Goal: Find specific page/section: Find specific page/section

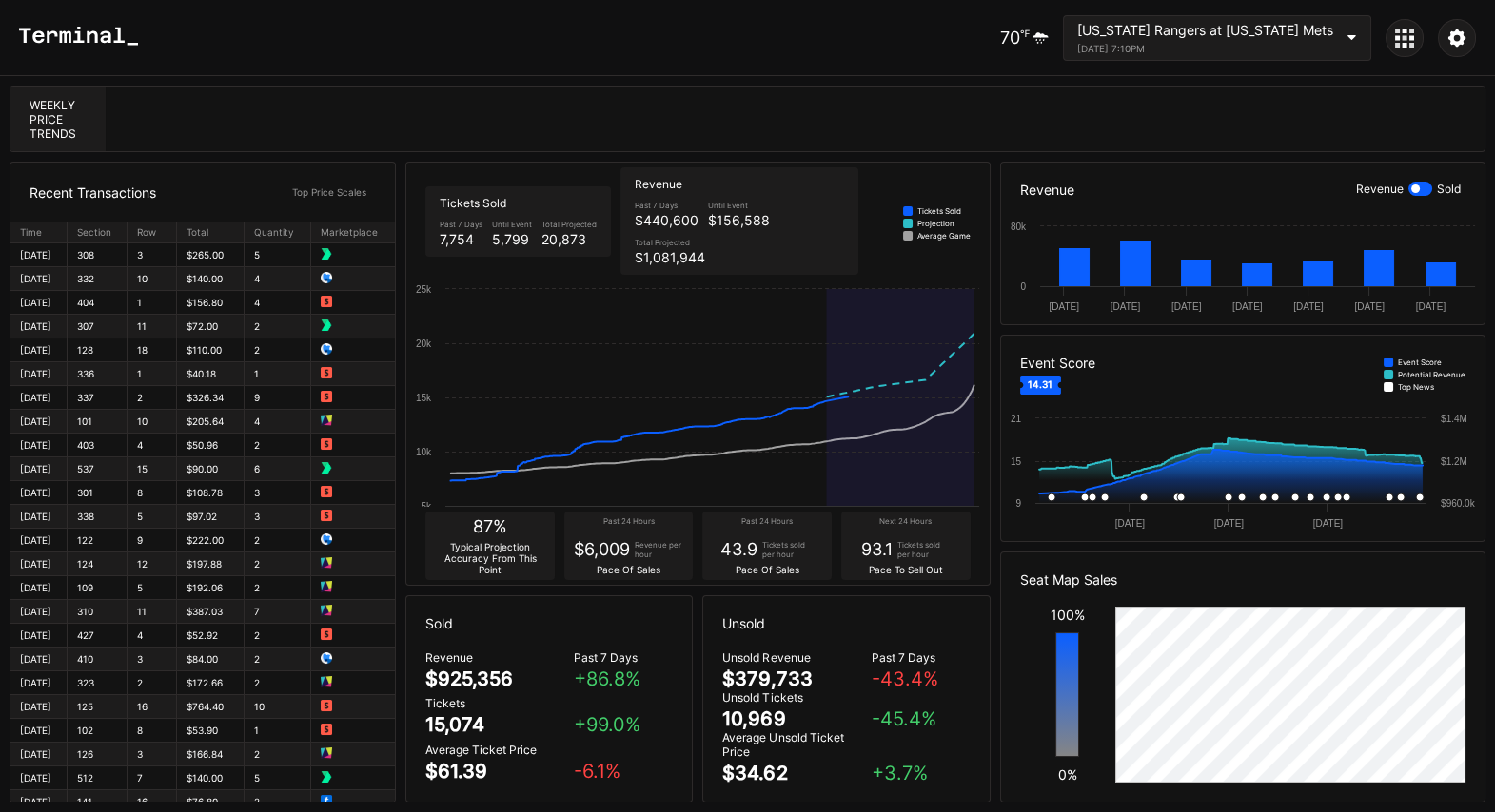
click at [1410, 46] on icon at bounding box center [1411, 44] width 5 height 5
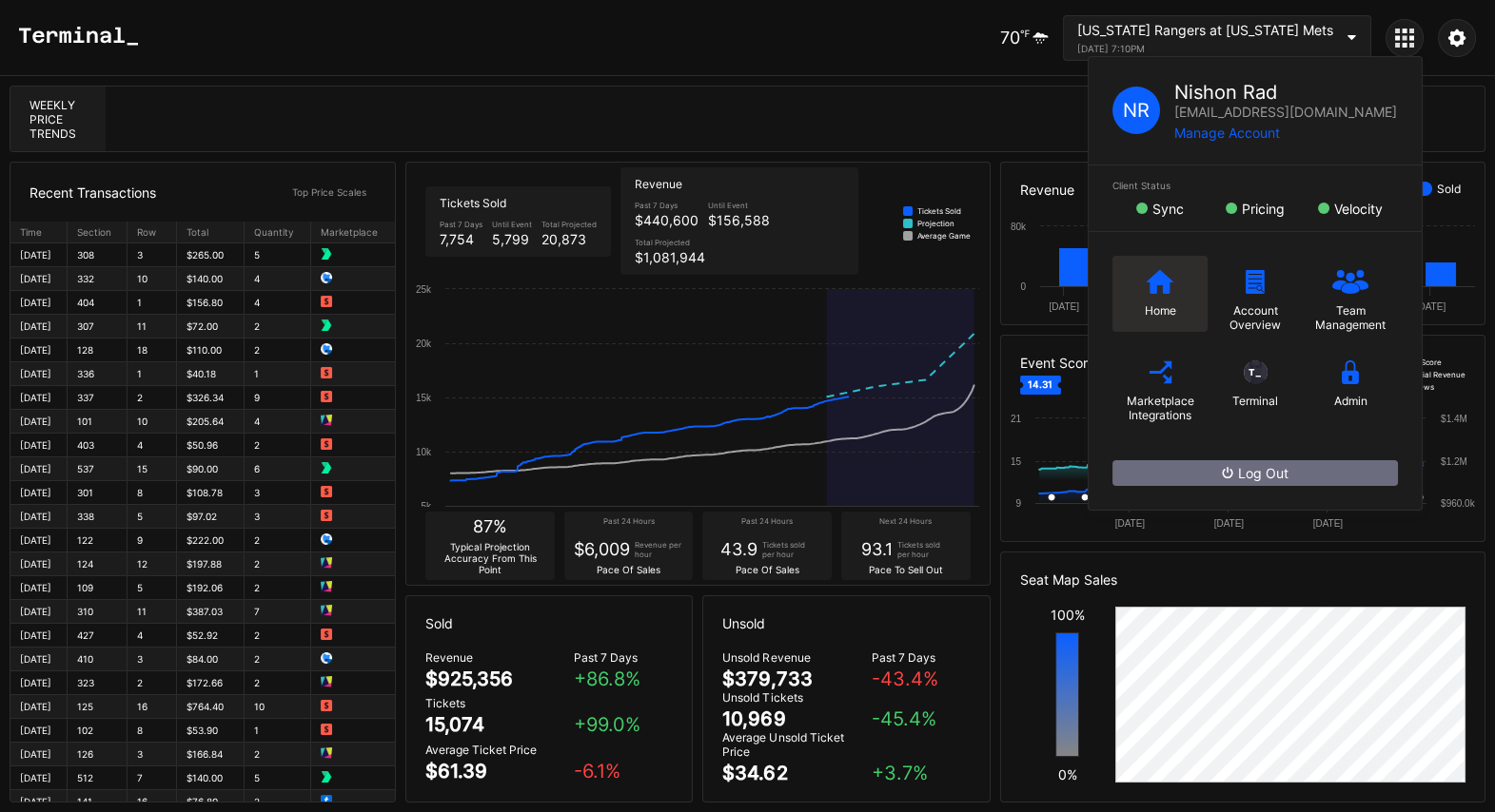
click at [1164, 275] on icon at bounding box center [1160, 281] width 27 height 24
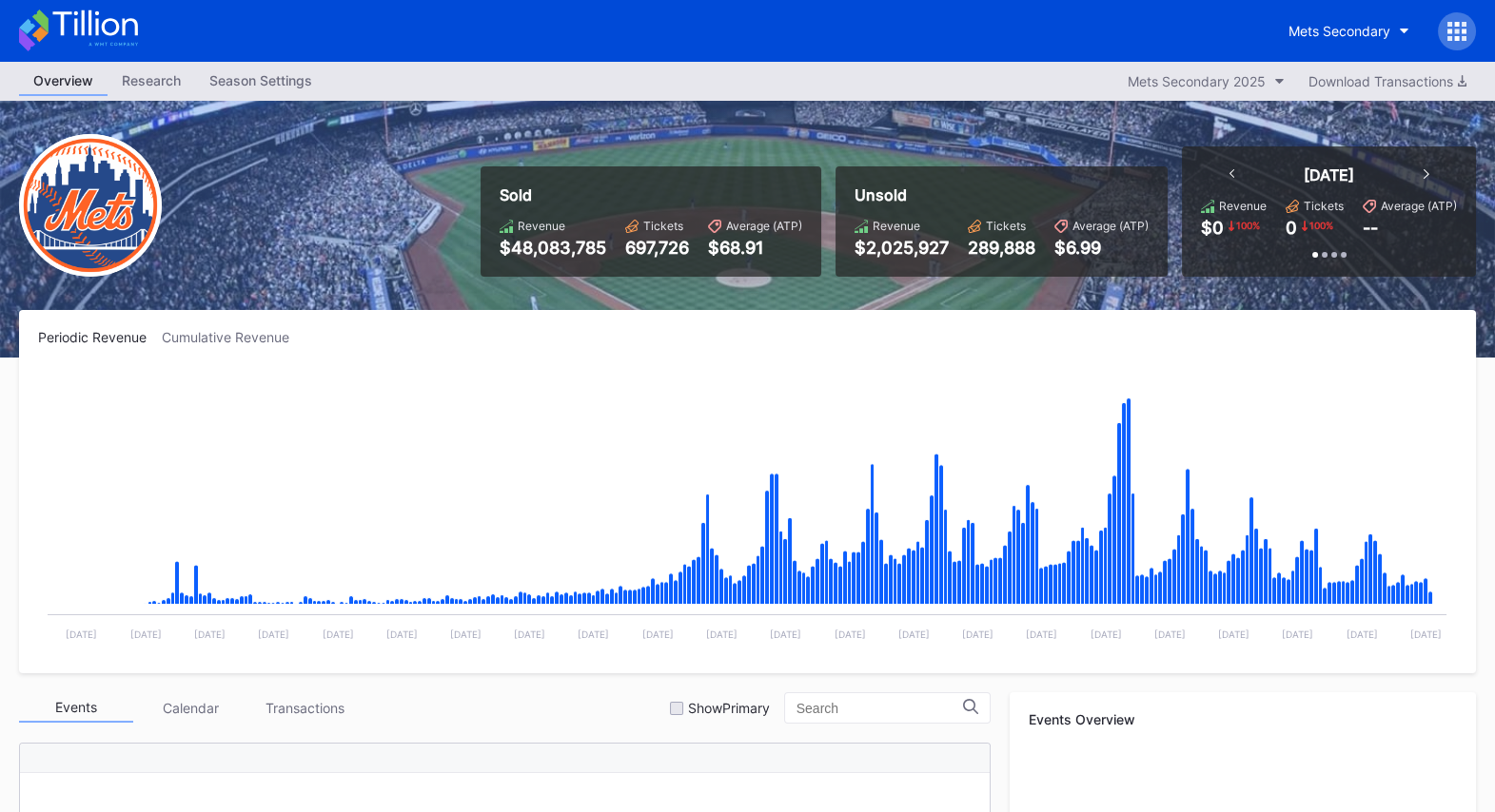
click at [1466, 18] on div at bounding box center [1456, 32] width 39 height 39
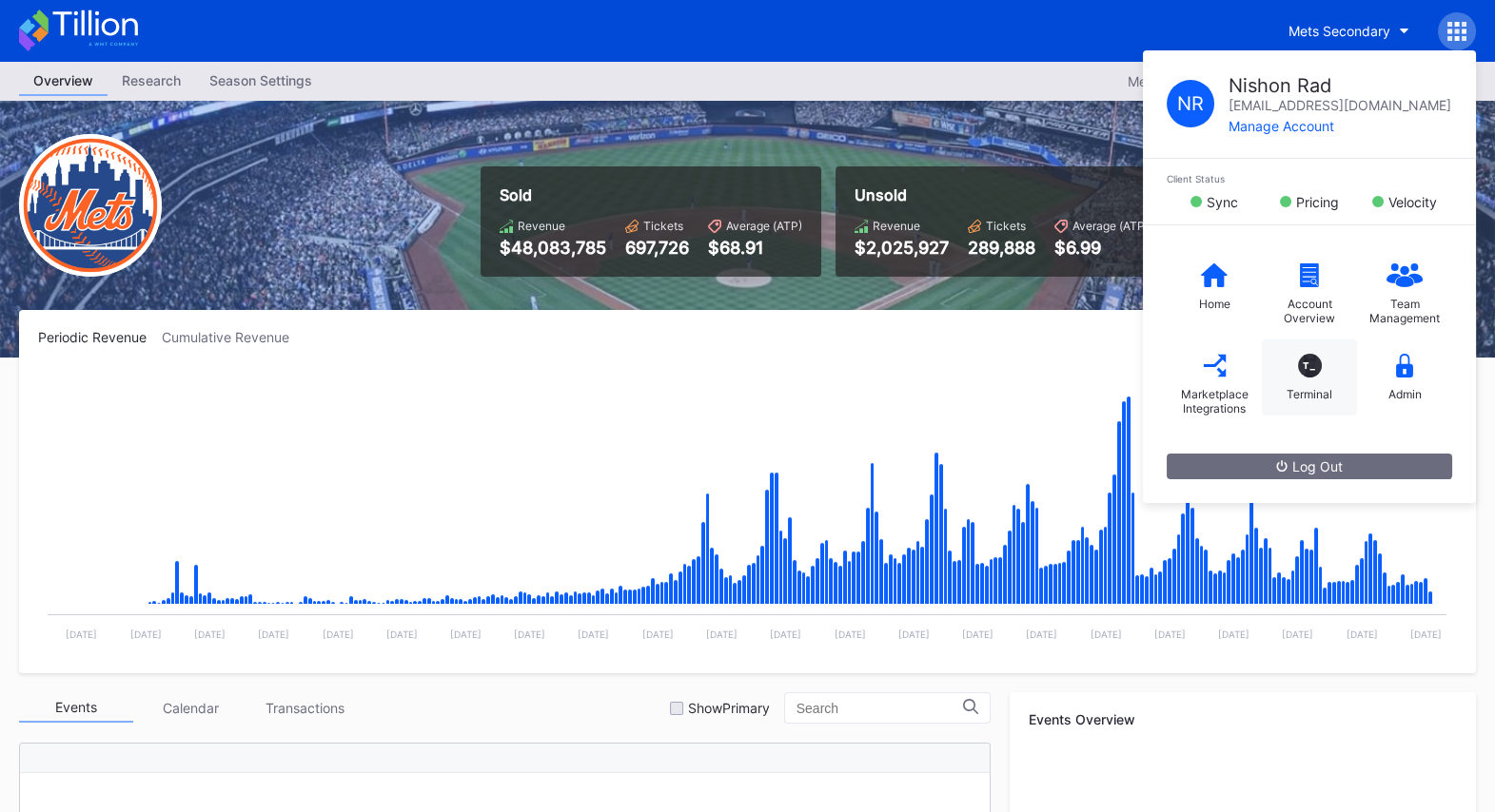
click at [1312, 378] on div "T_ Terminal" at bounding box center [1309, 378] width 95 height 76
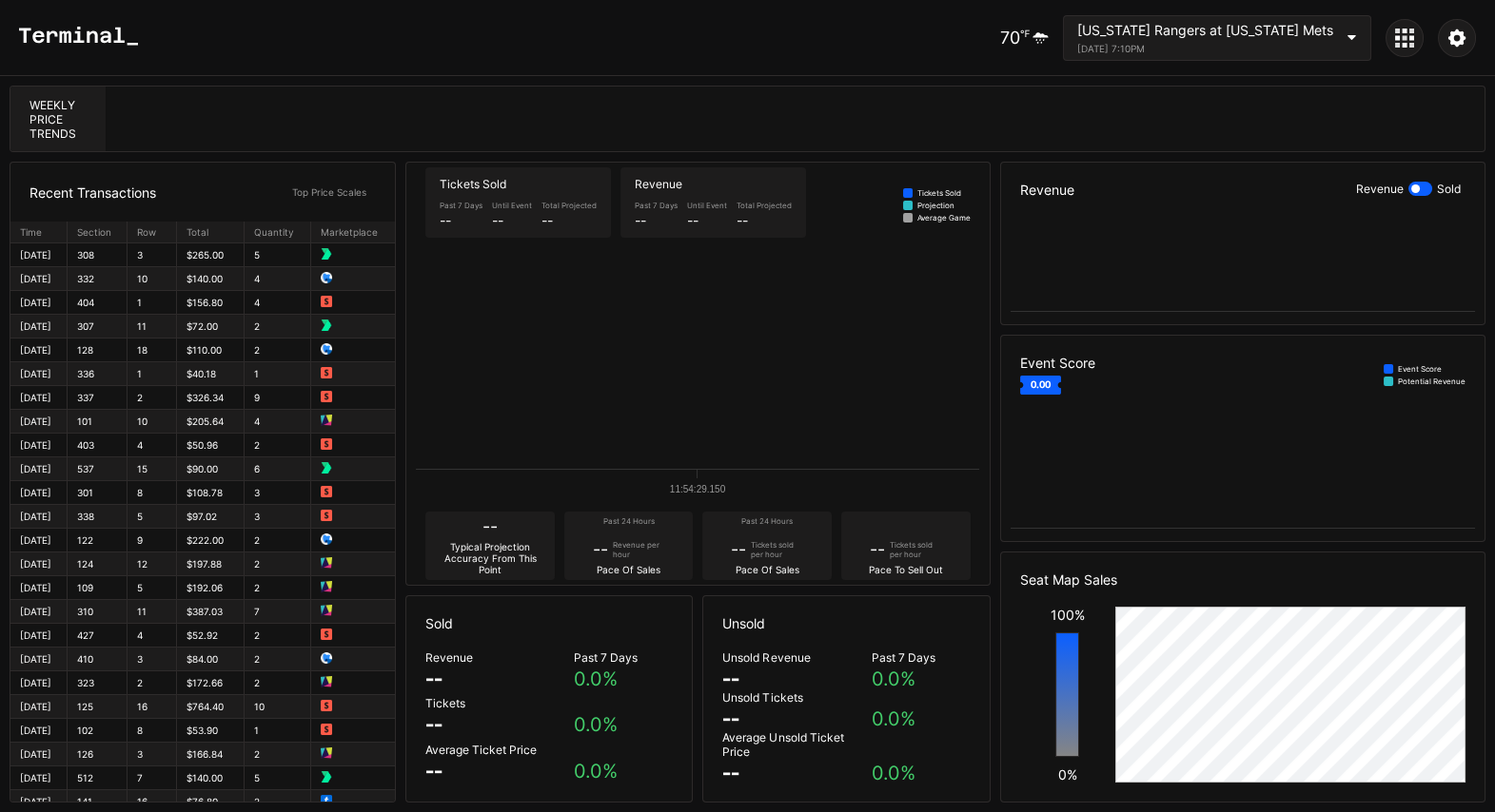
click at [1470, 39] on div at bounding box center [1456, 39] width 39 height 39
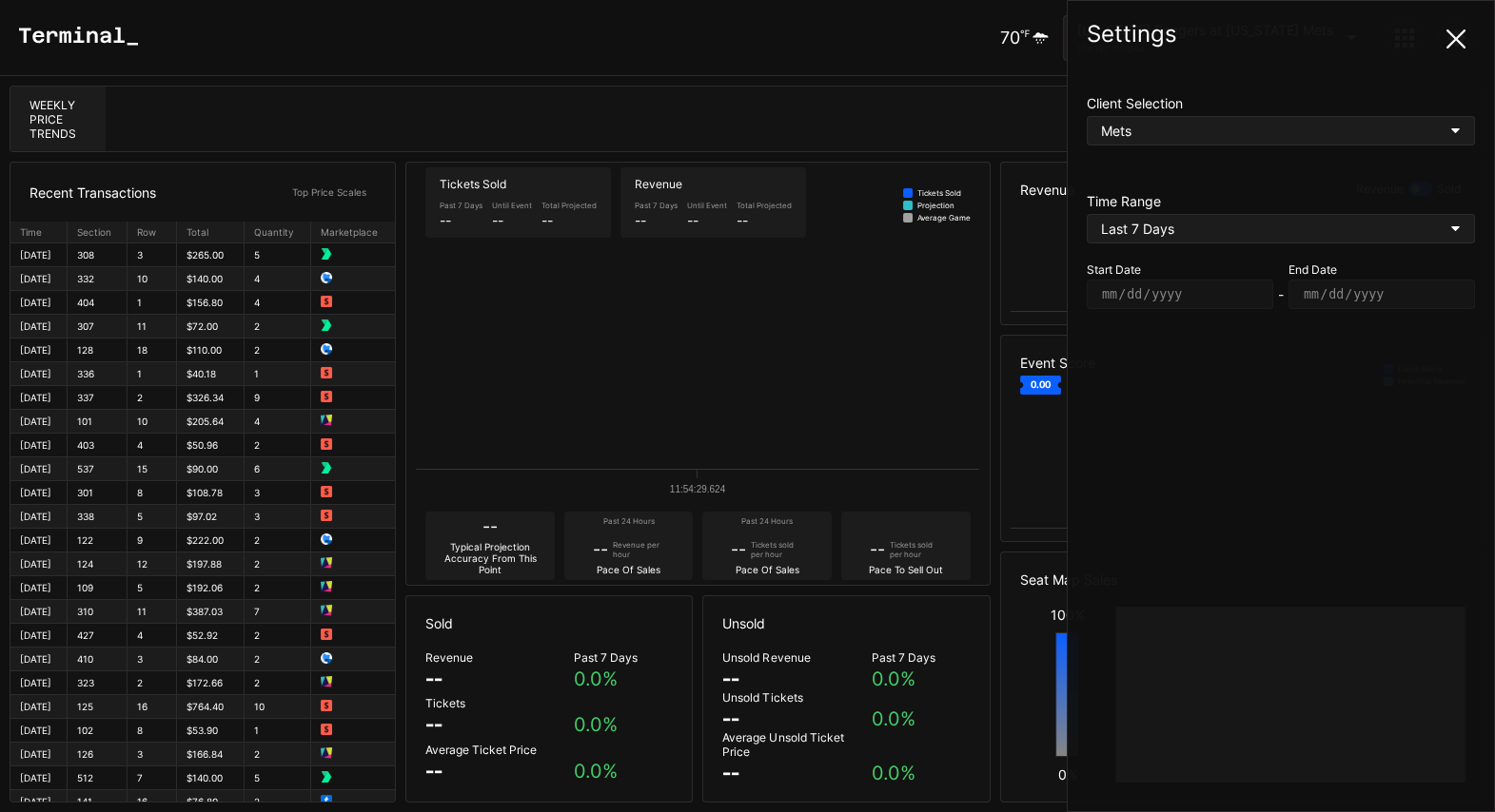
click at [1463, 38] on icon at bounding box center [1456, 39] width 19 height 19
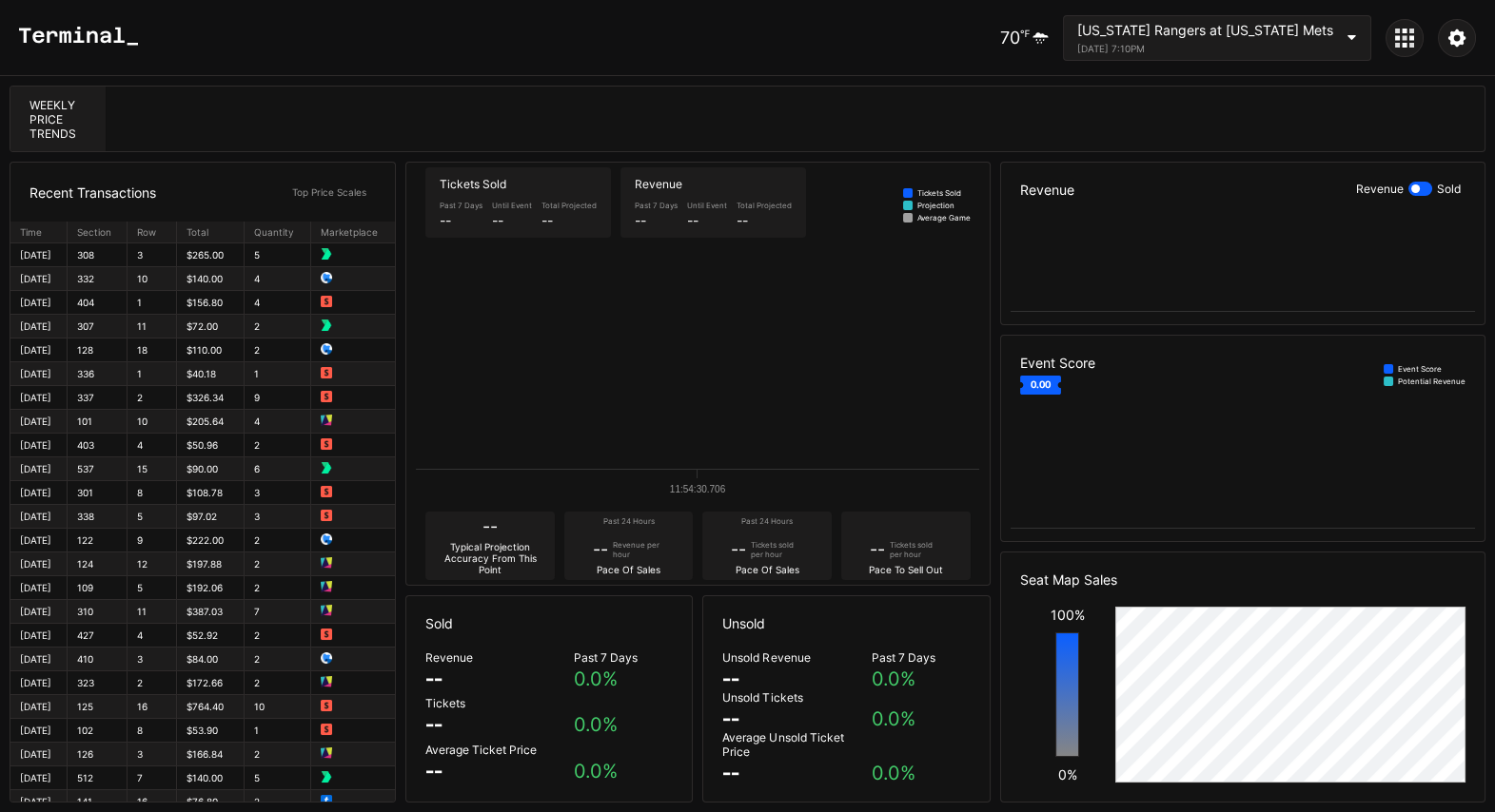
click at [1409, 33] on icon at bounding box center [1404, 39] width 19 height 19
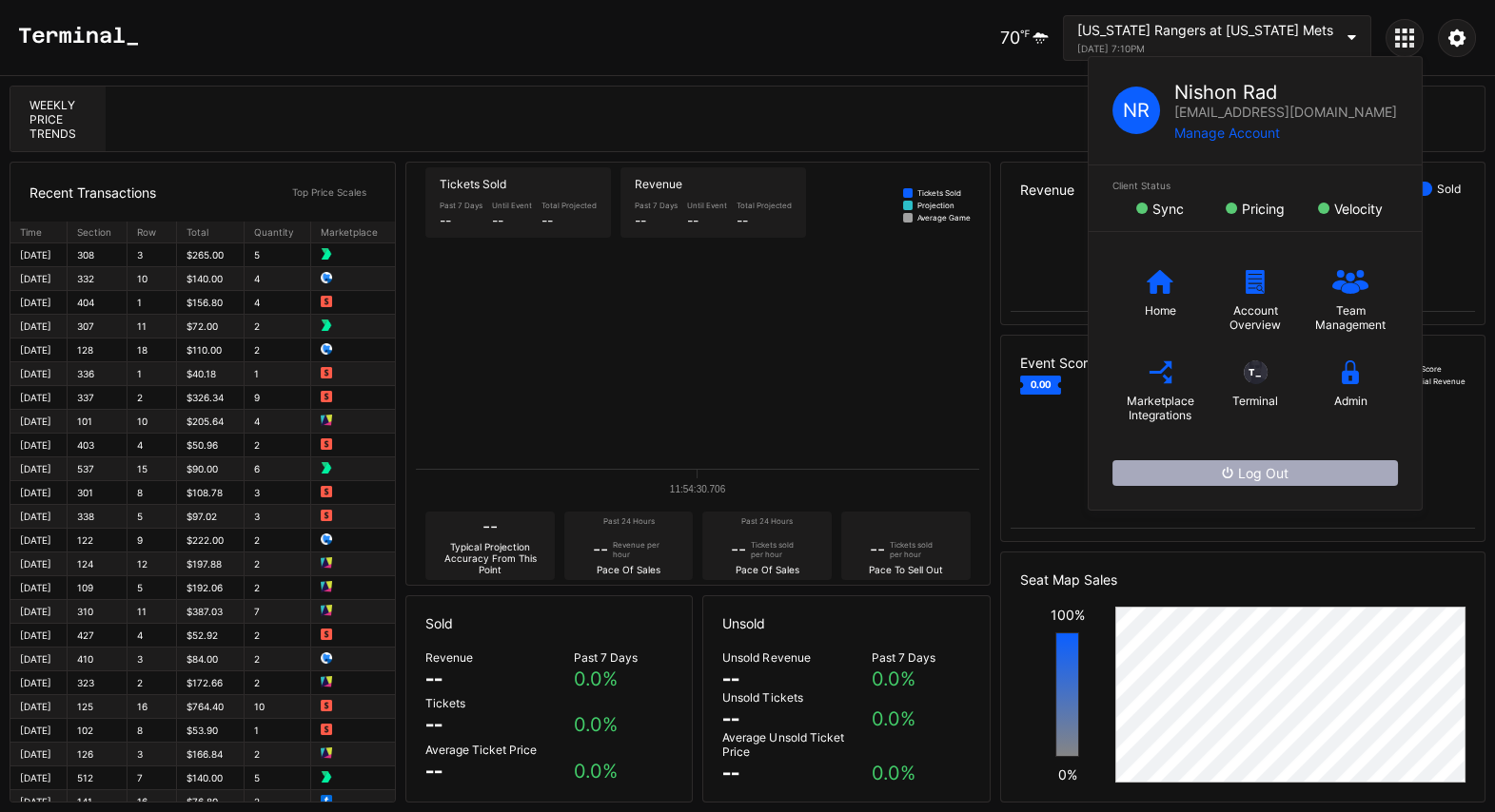
click at [1250, 466] on div "Log Out" at bounding box center [1254, 473] width 66 height 16
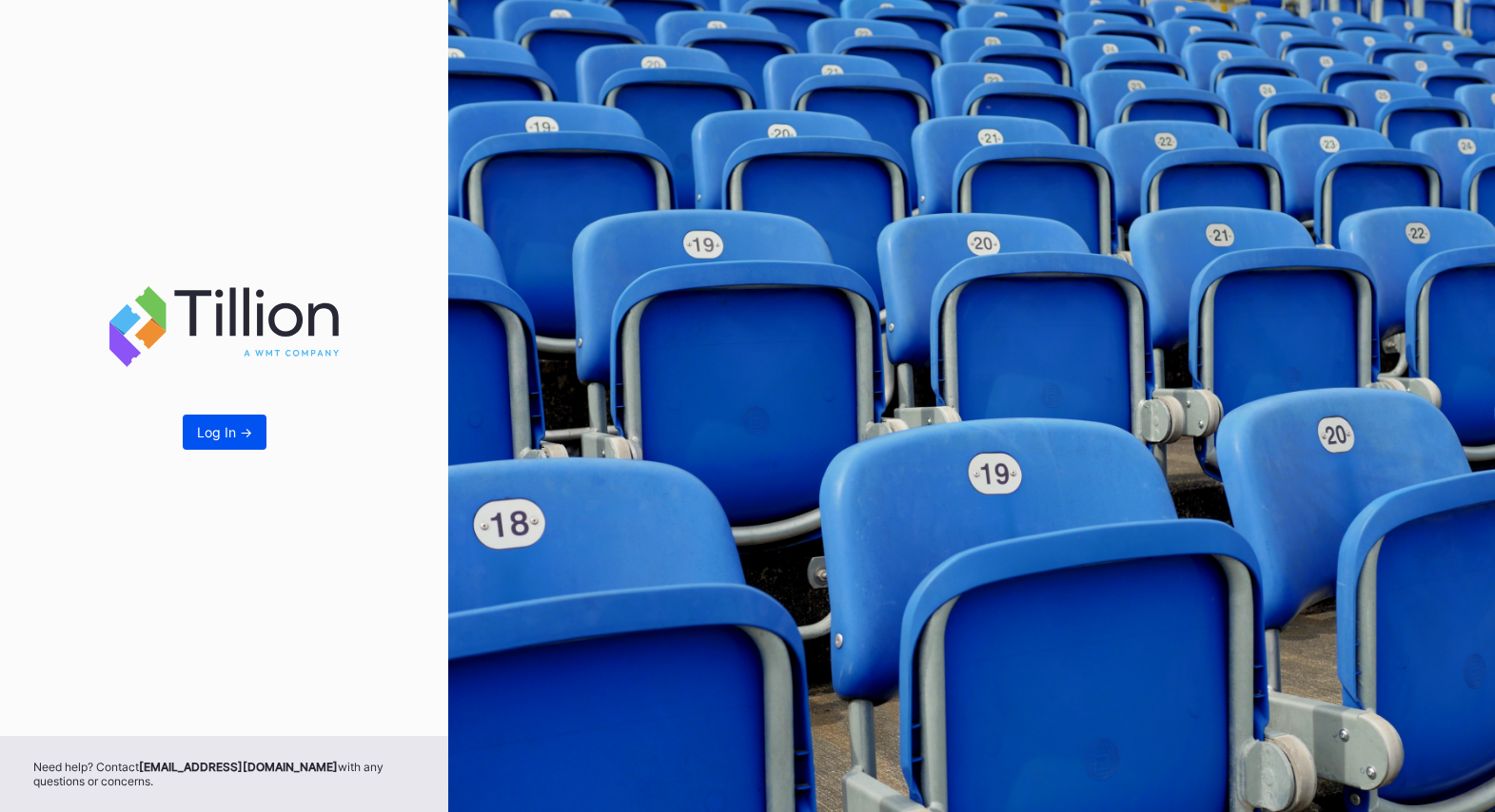
click at [241, 433] on div "Log In ->" at bounding box center [223, 432] width 55 height 16
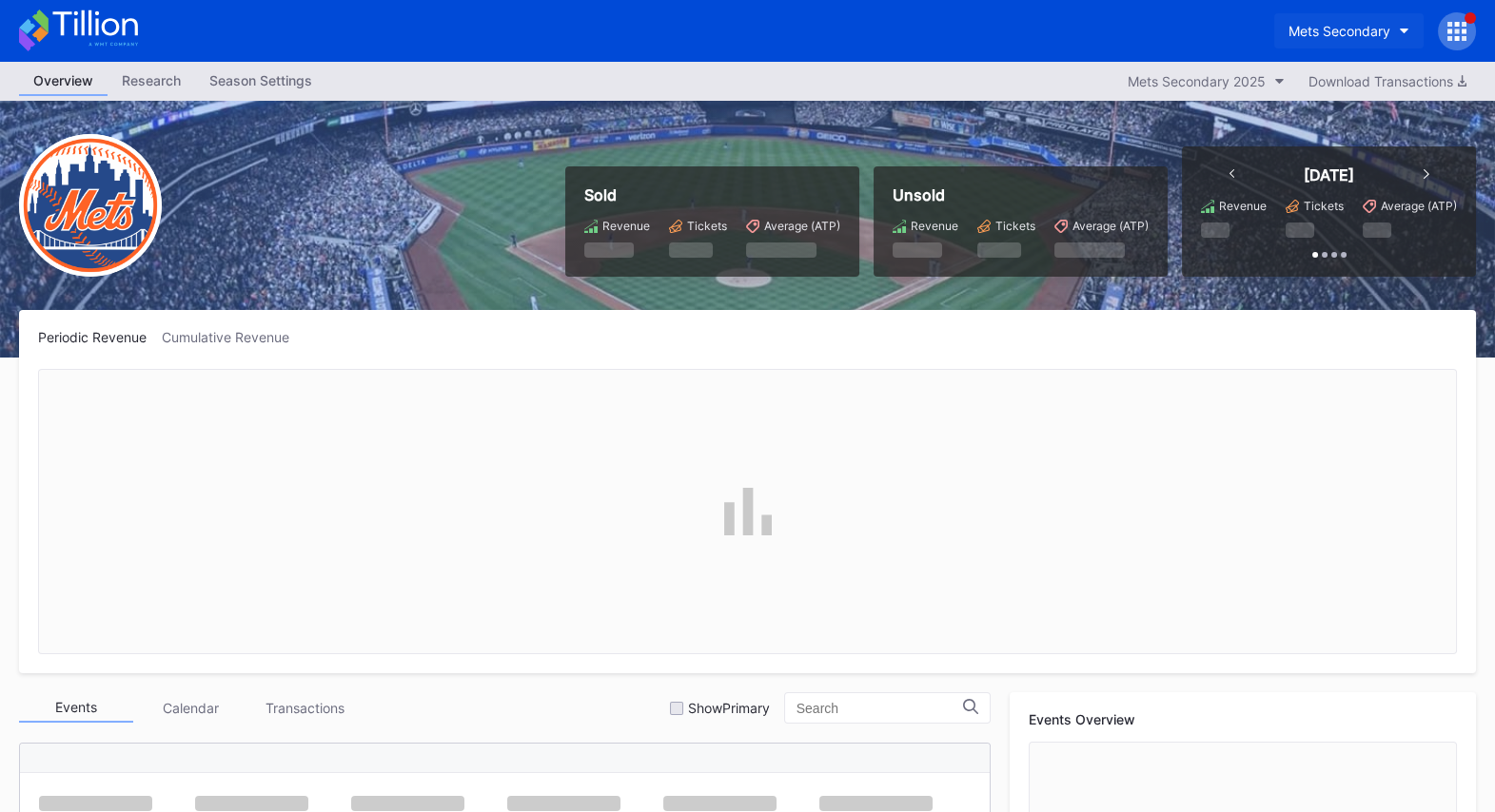
click at [1379, 24] on div "Mets Secondary" at bounding box center [1339, 31] width 102 height 16
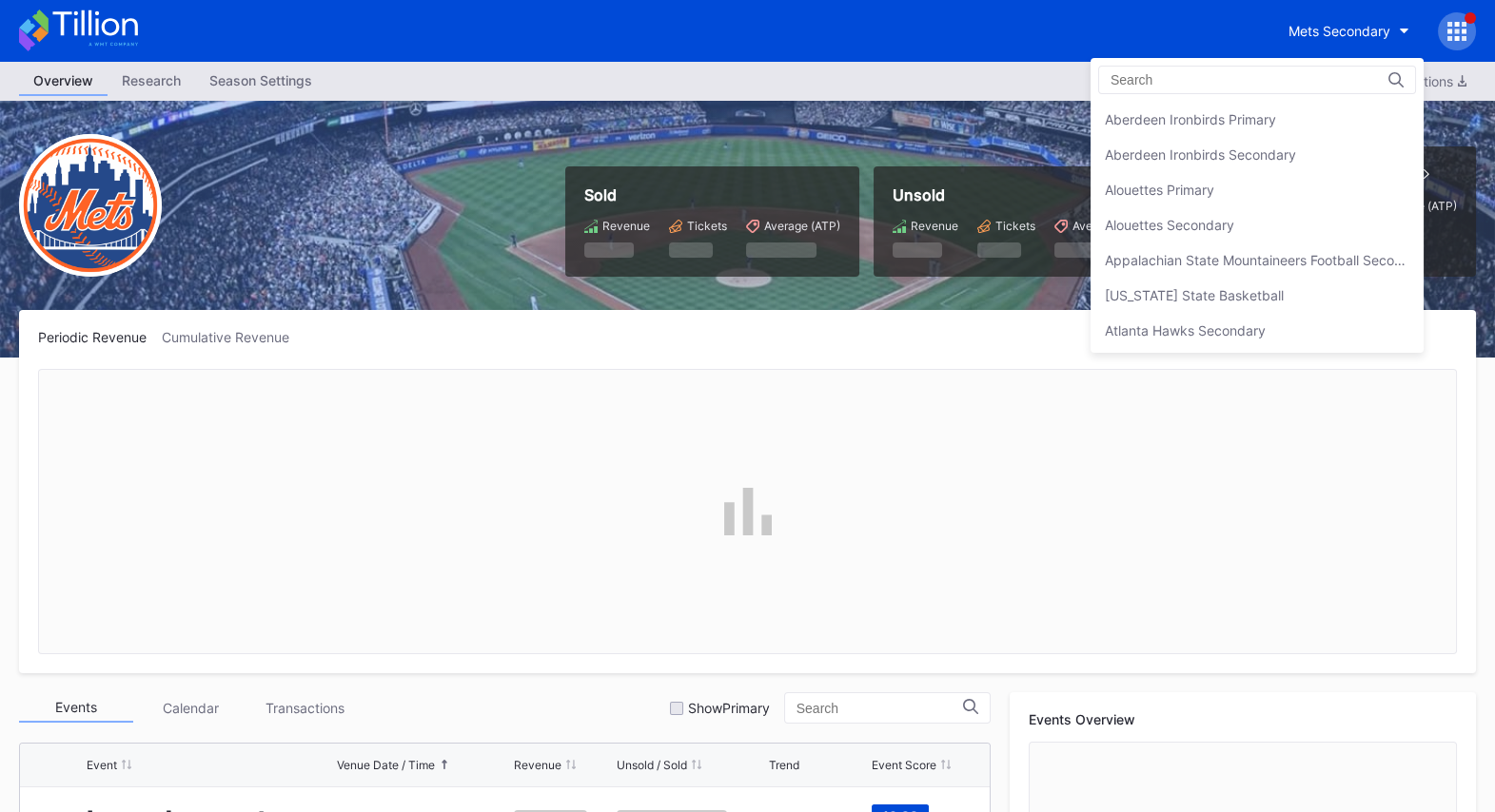
scroll to position [2977, 0]
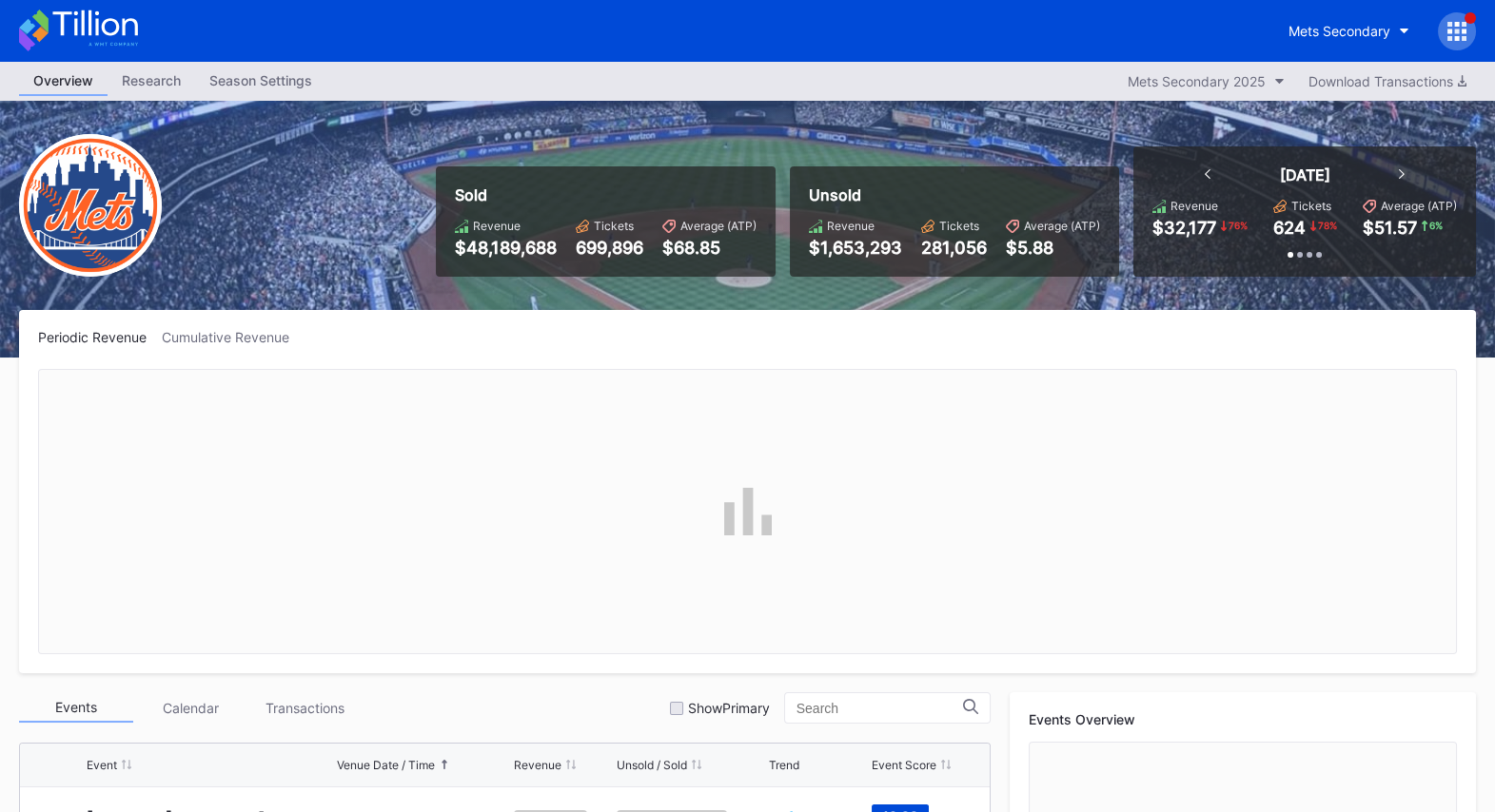
click at [1457, 28] on icon at bounding box center [1456, 32] width 19 height 19
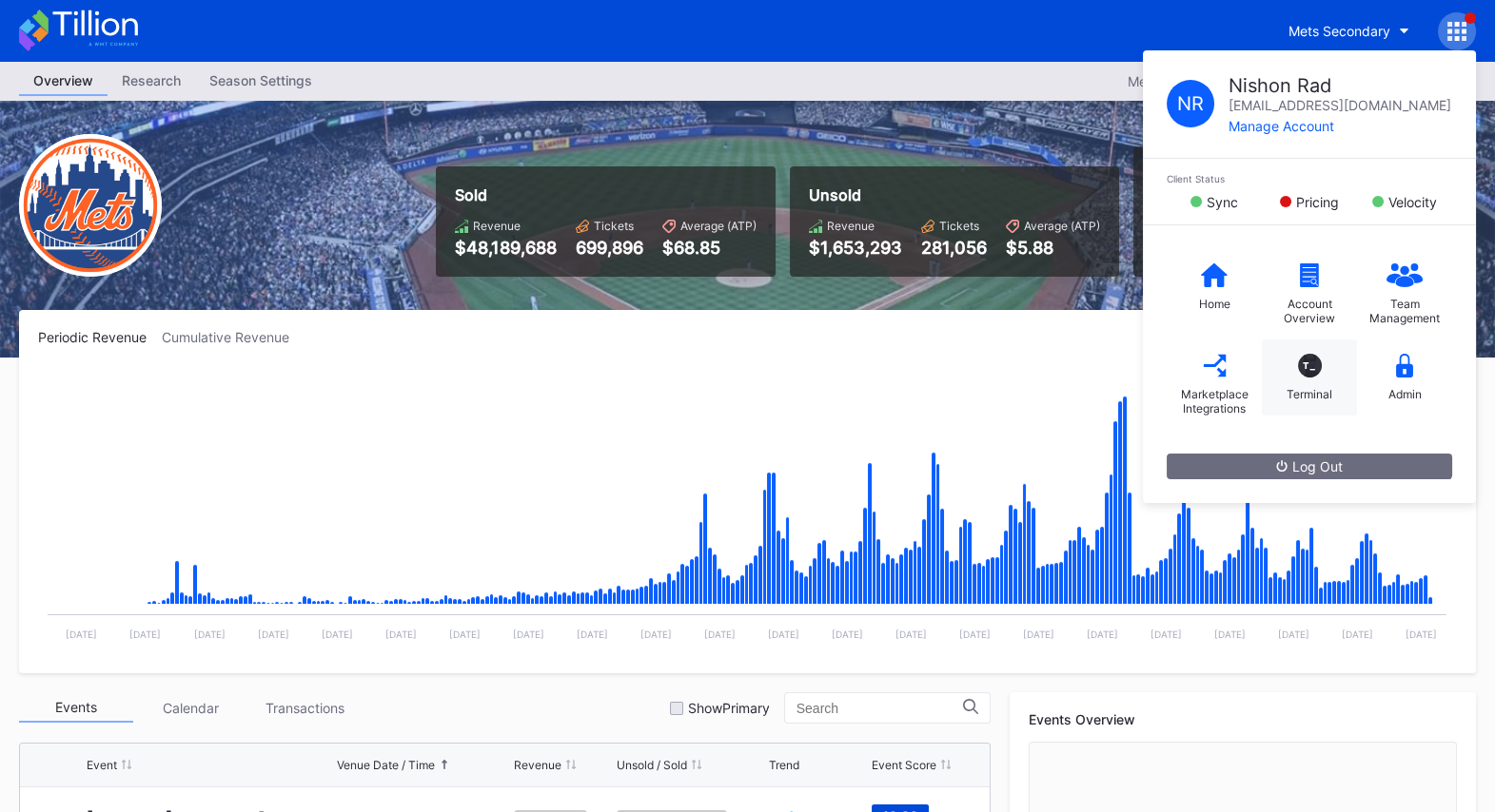
click at [1308, 375] on div "T_" at bounding box center [1309, 365] width 24 height 24
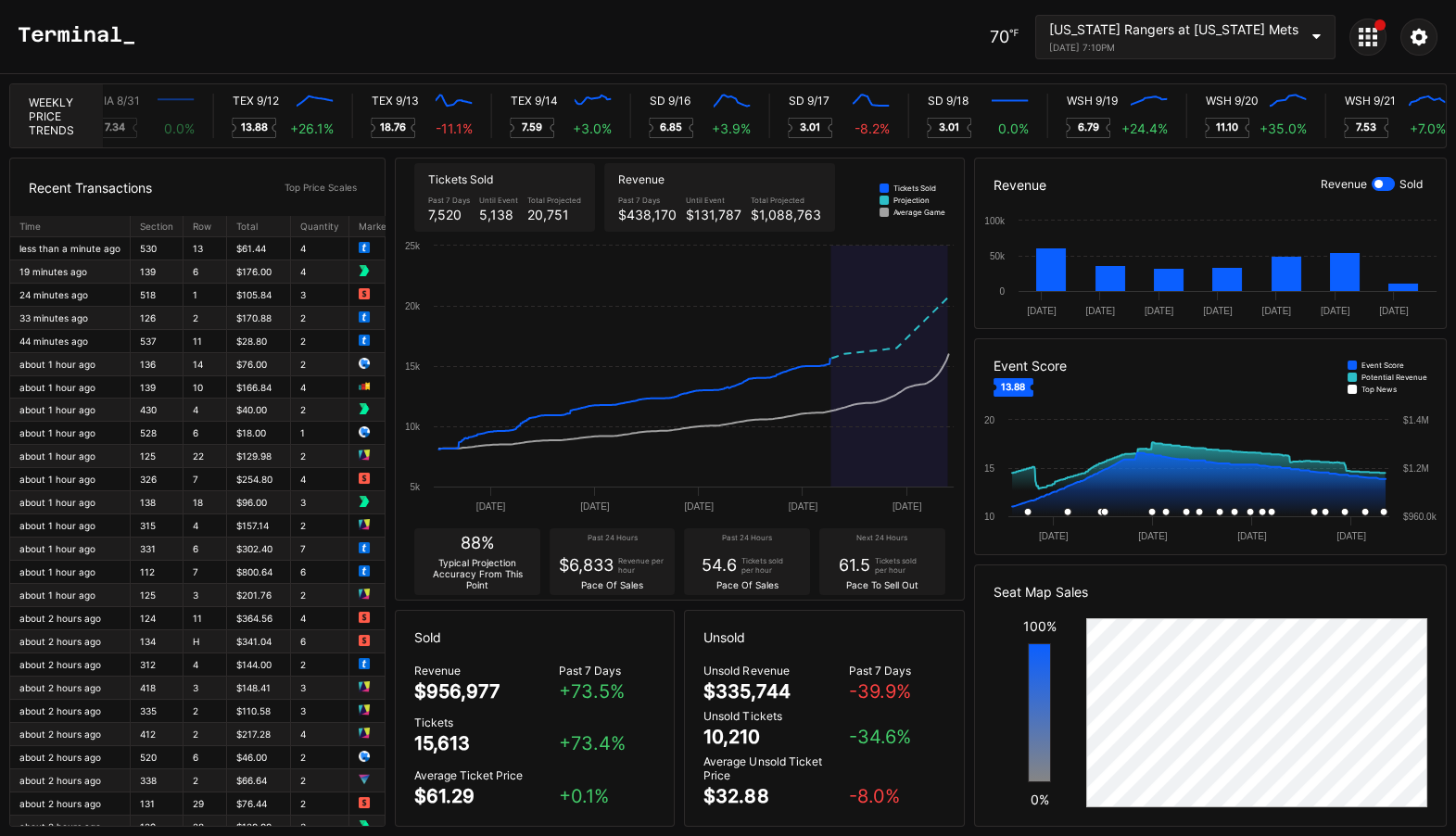
scroll to position [0, 9760]
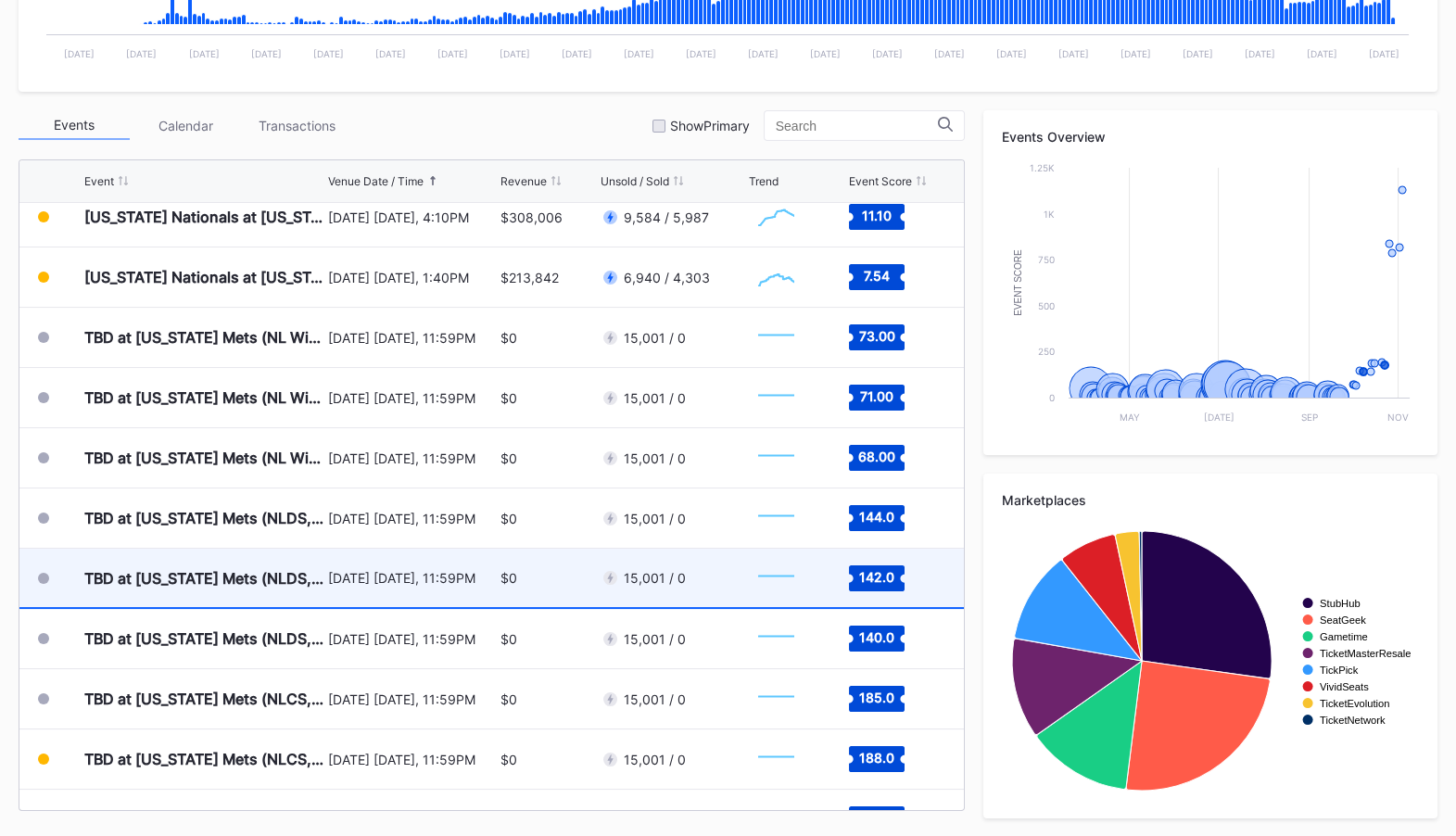
scroll to position [4712, 0]
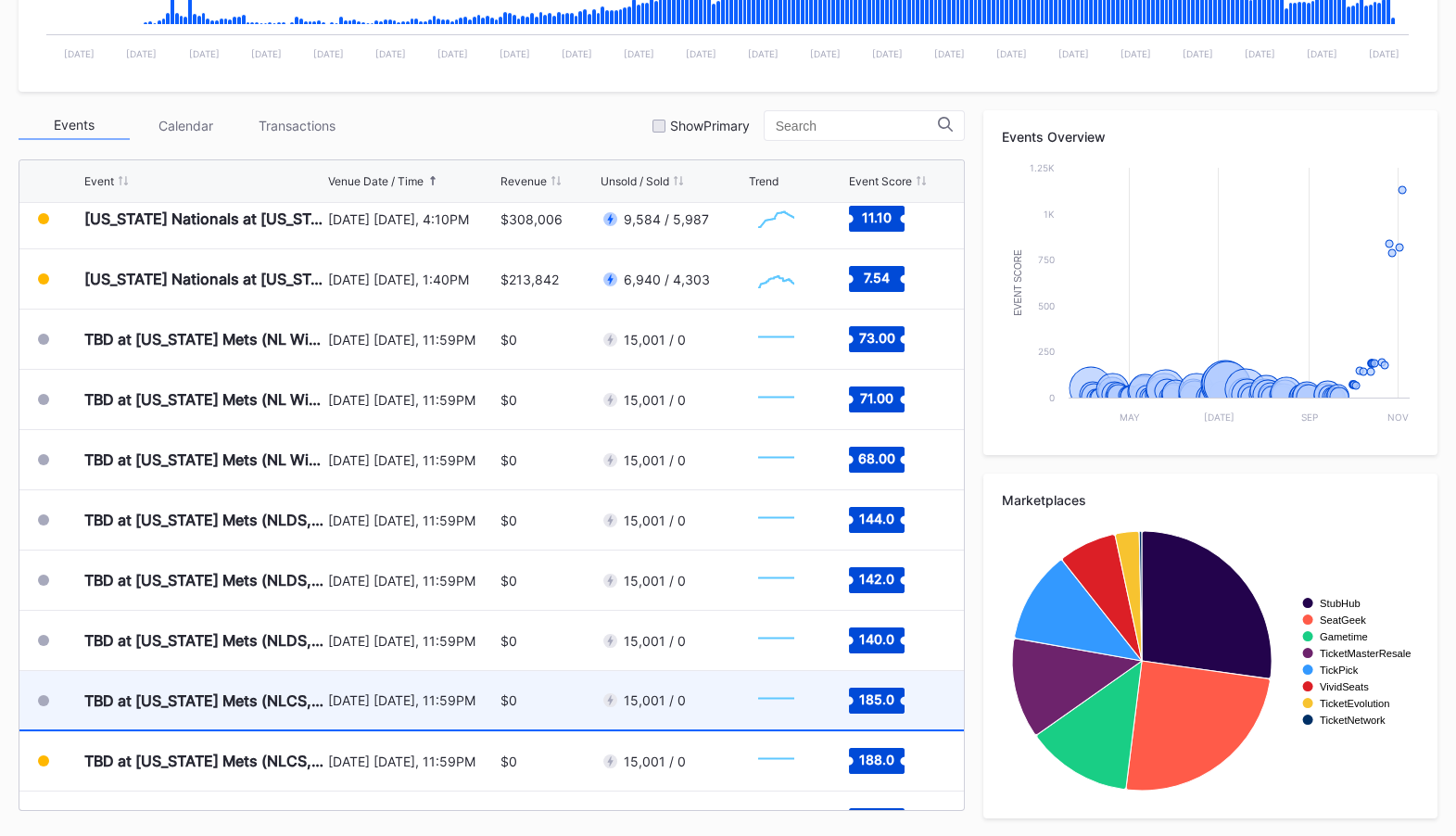
click at [785, 685] on rect "Chart title" at bounding box center [776, 700] width 54 height 46
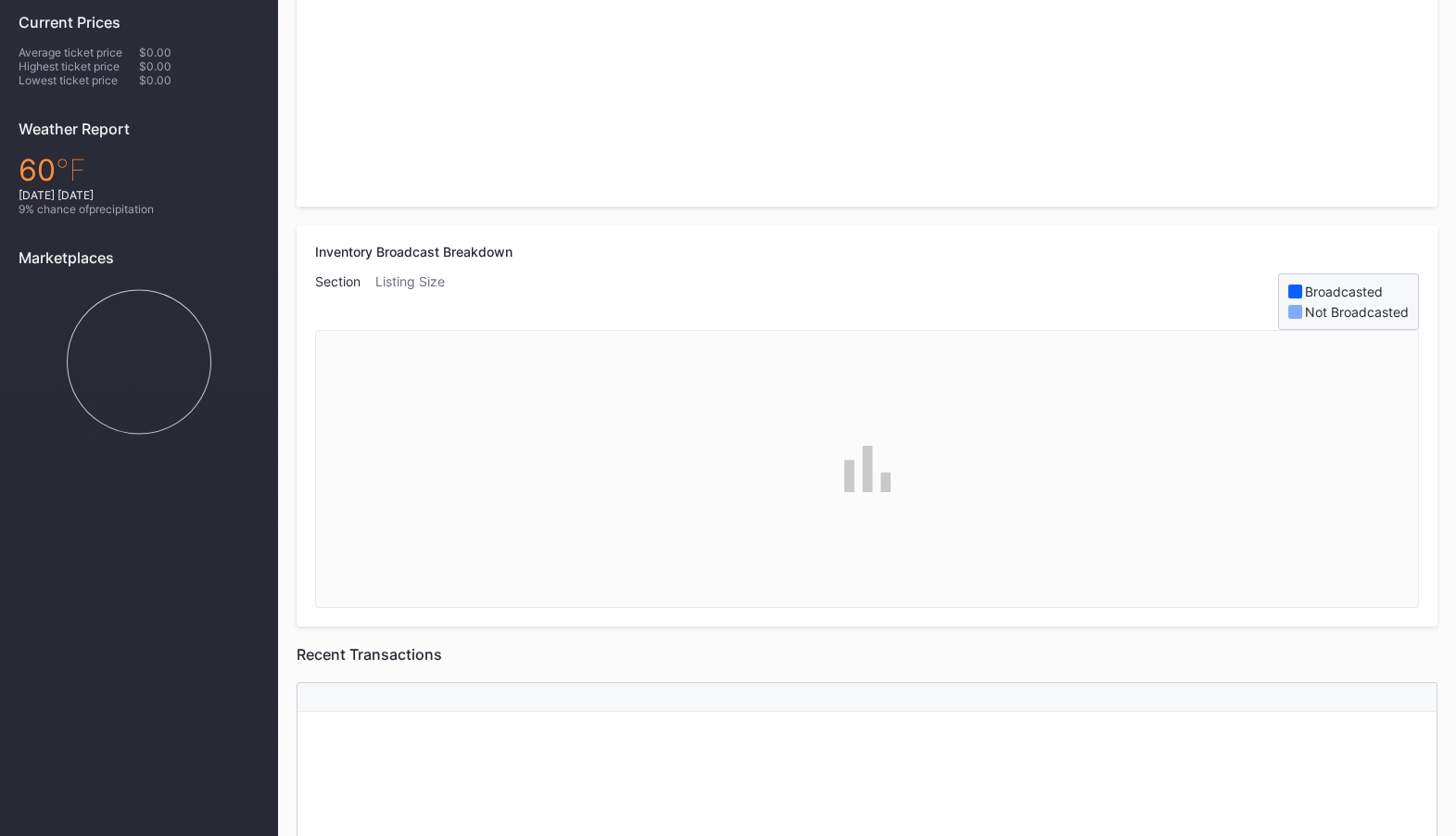
scroll to position [127, 0]
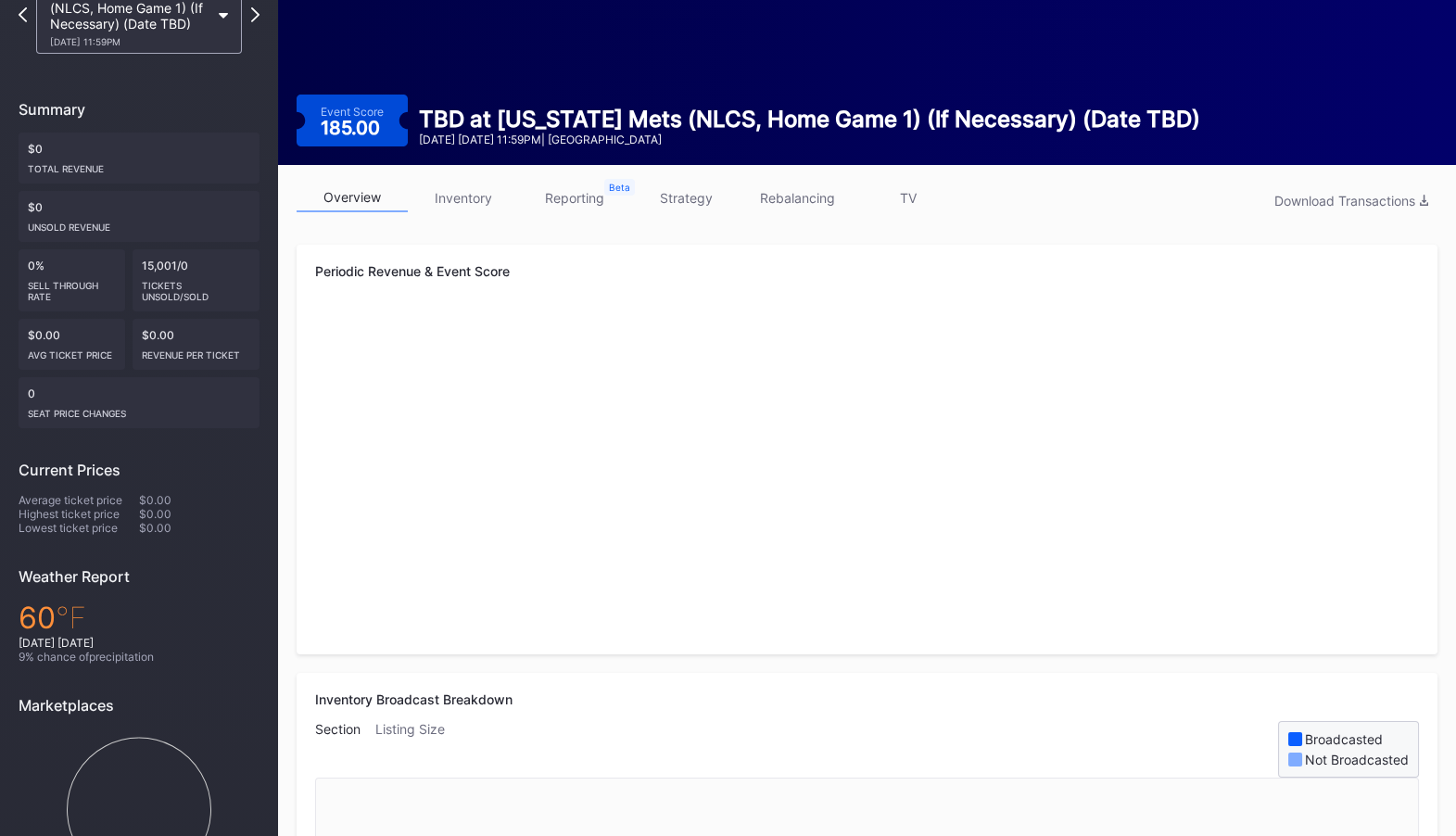
click at [487, 197] on link "inventory" at bounding box center [463, 198] width 112 height 29
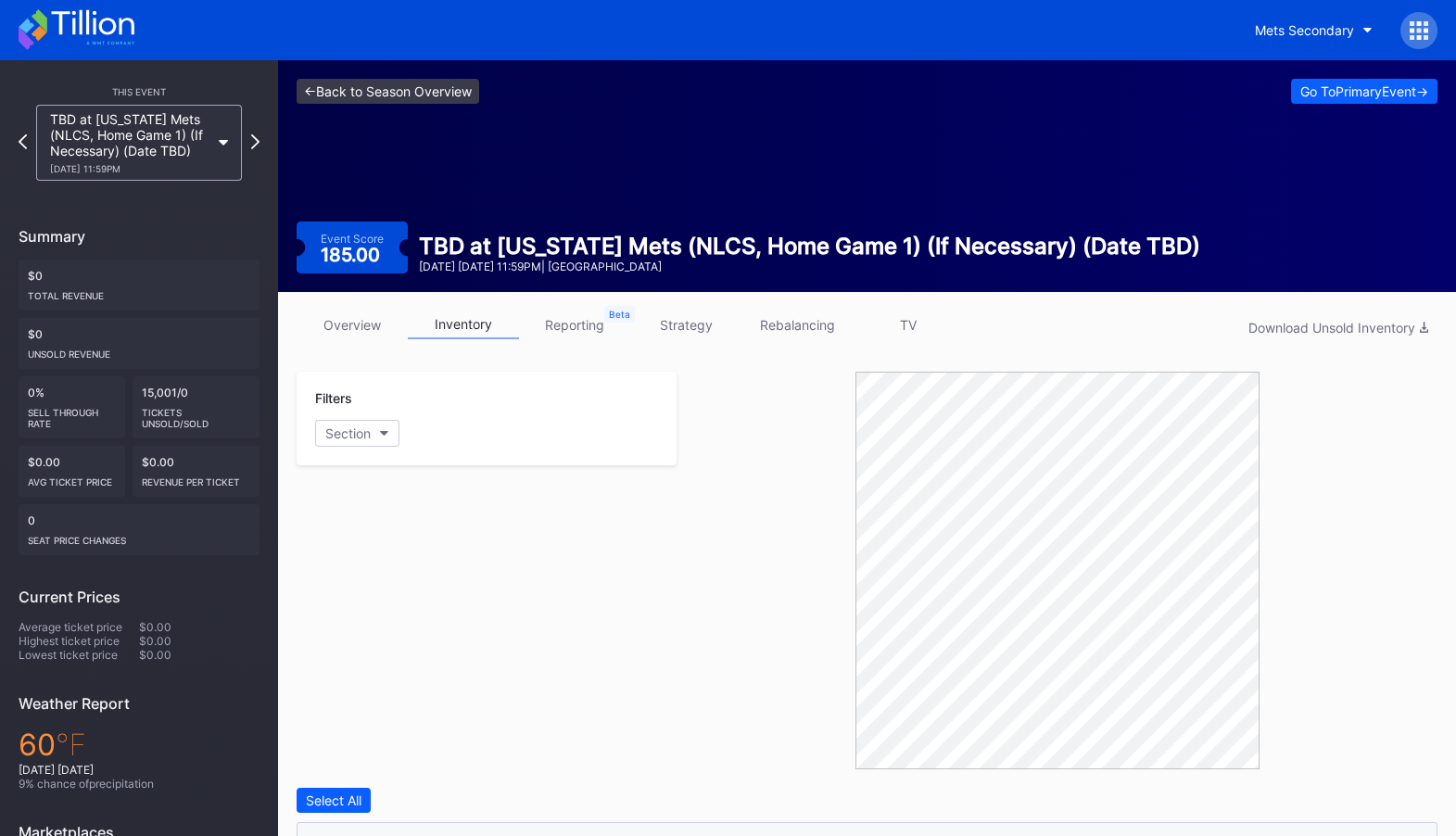
click at [438, 99] on link "<- Back to Season Overview" at bounding box center [387, 91] width 183 height 25
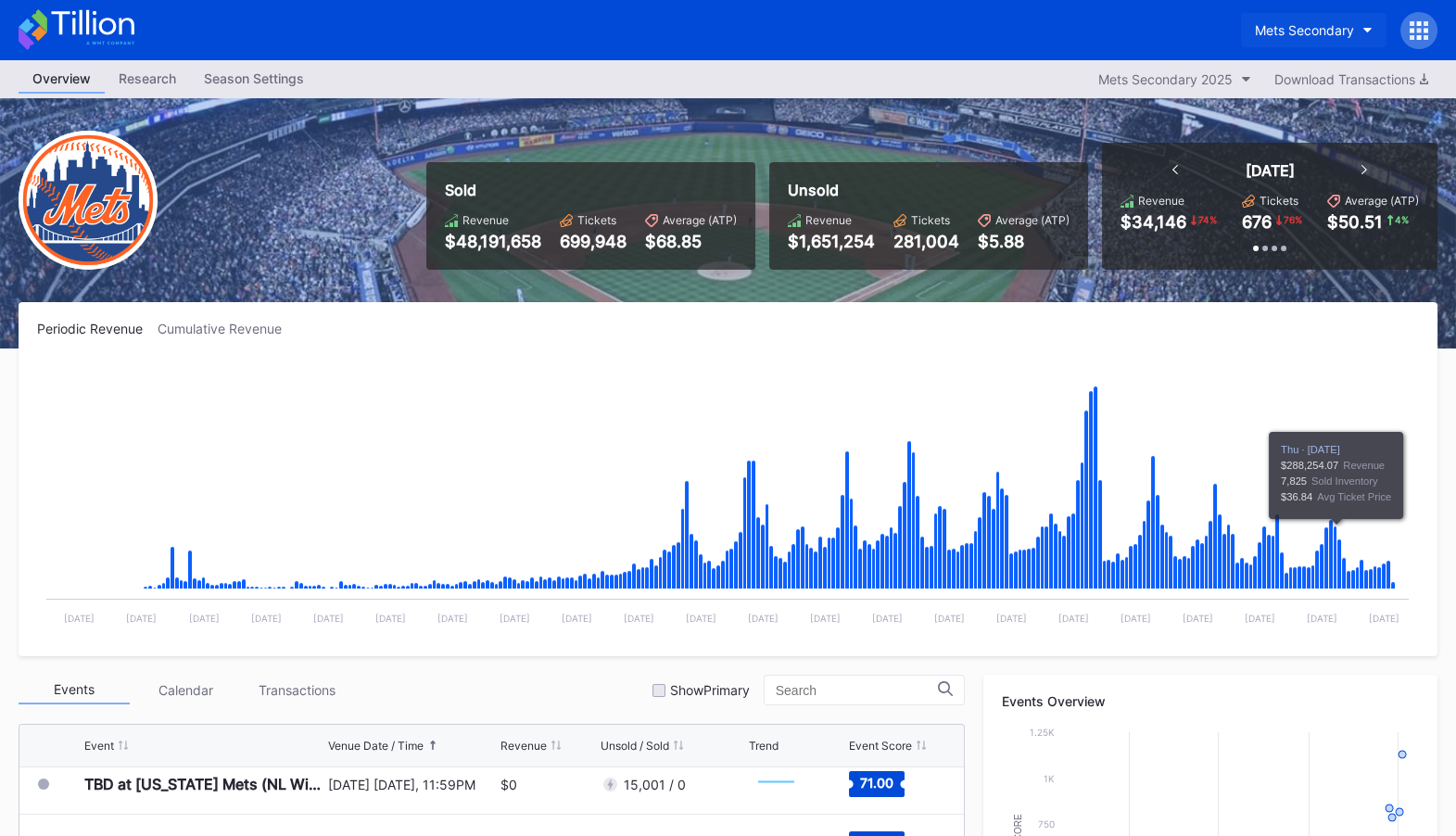
click at [1351, 26] on div "Mets Secondary" at bounding box center [1304, 30] width 99 height 16
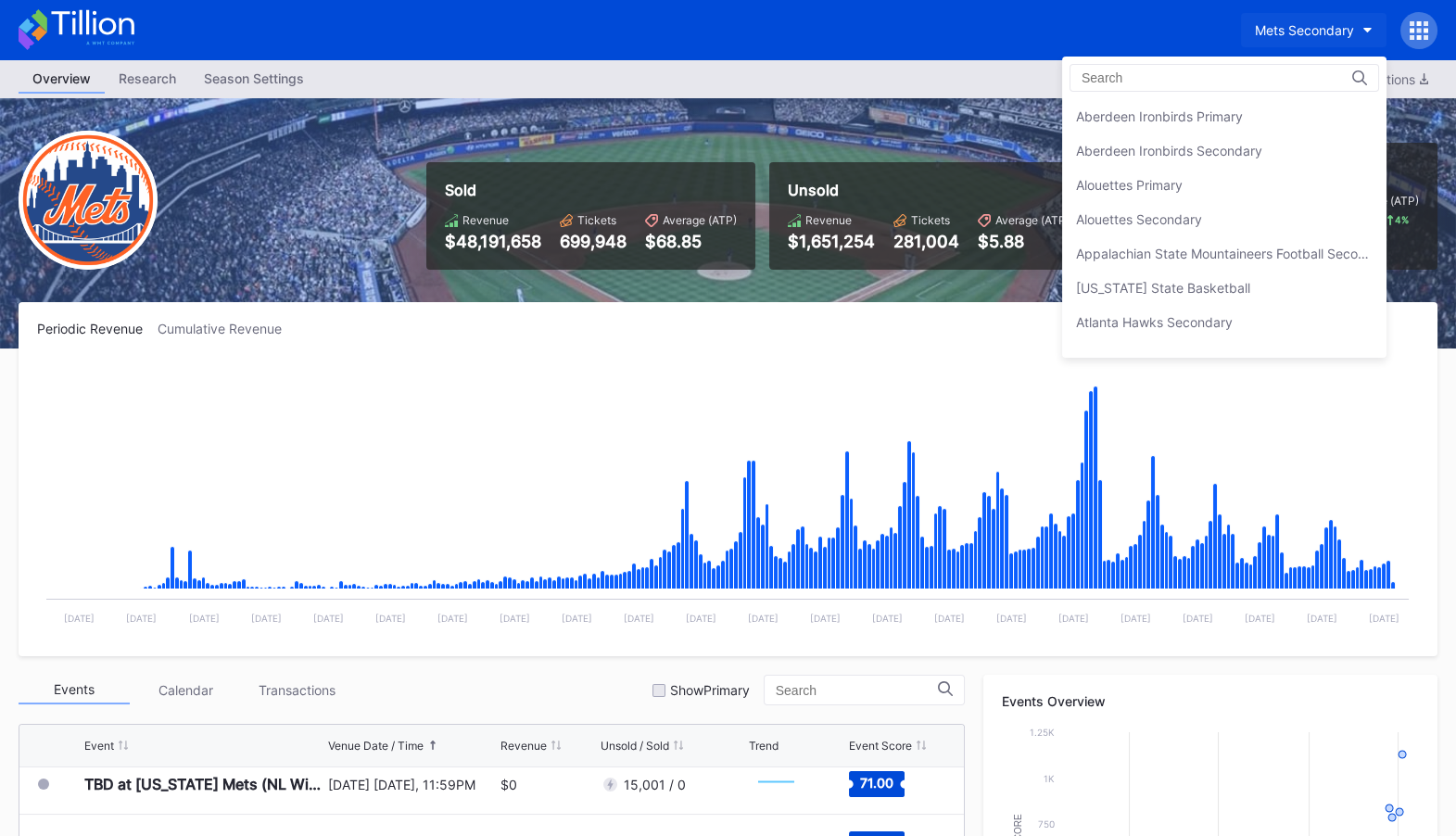
scroll to position [2900, 0]
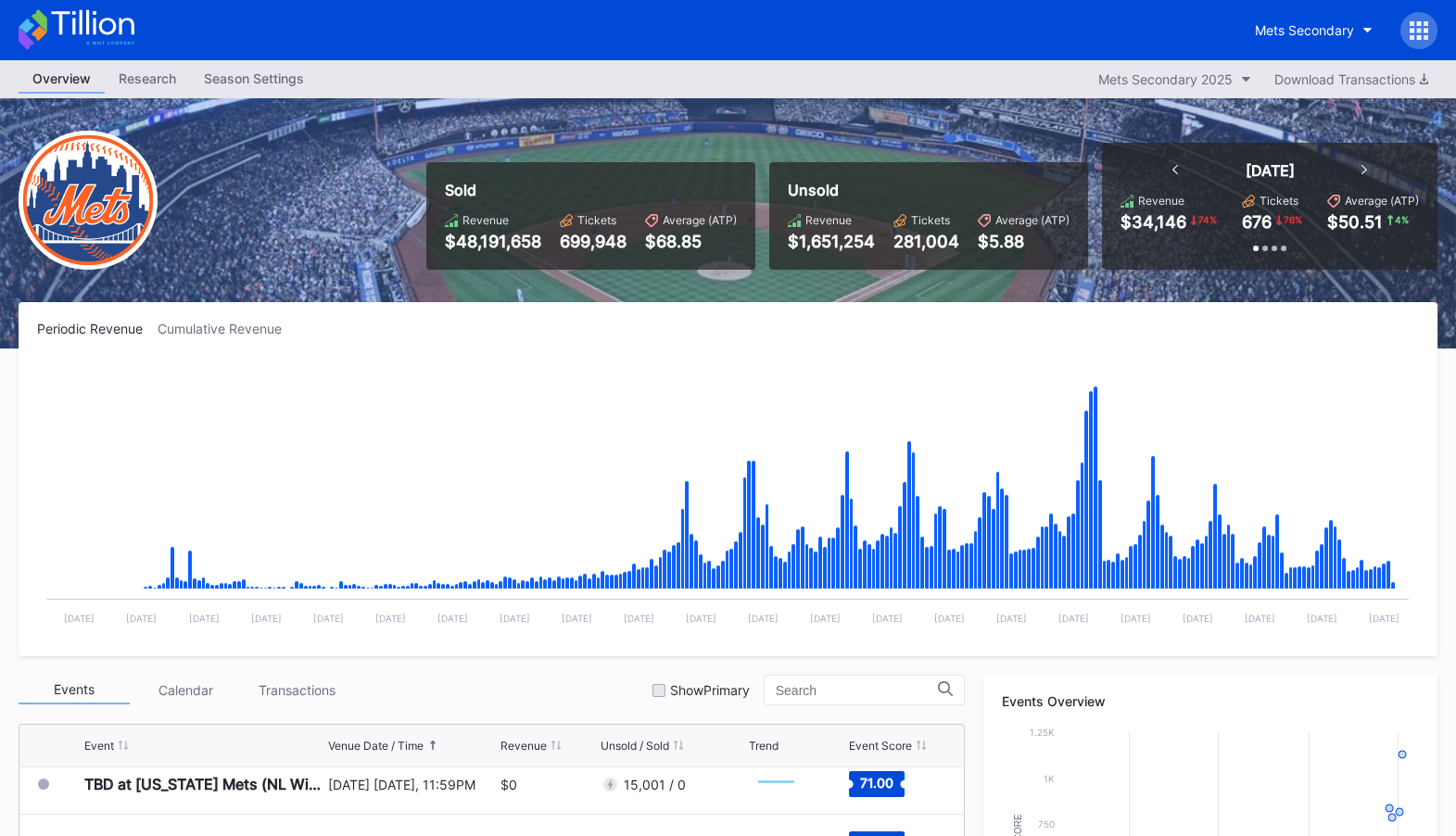
click at [1439, 43] on div "Mets Secondary" at bounding box center [728, 30] width 1456 height 60
click at [1428, 36] on div at bounding box center [1418, 31] width 38 height 38
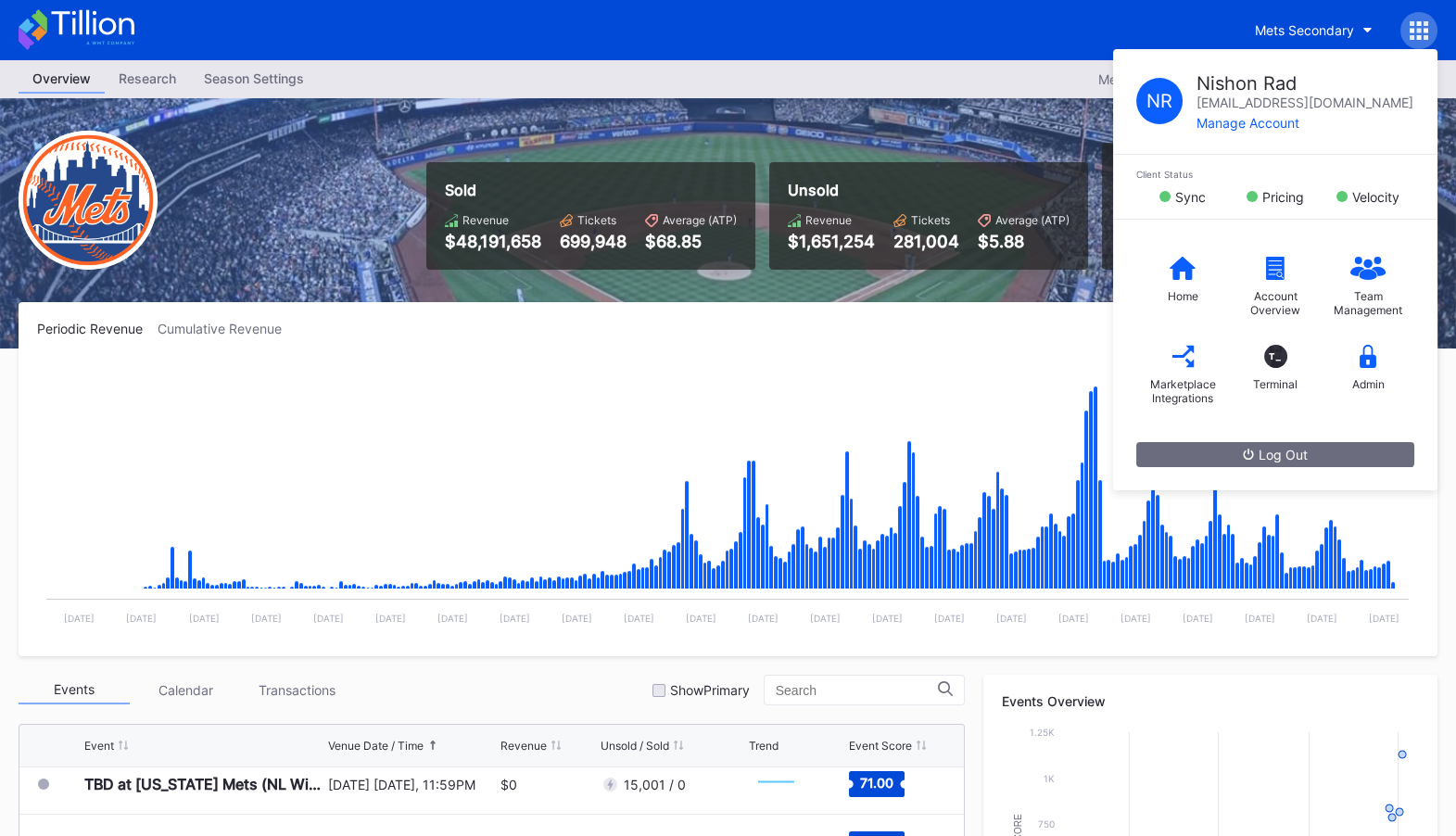
click at [1161, 23] on div "Mets Secondary N R Nishon Rad [EMAIL_ADDRESS][DOMAIN_NAME] Manage Account Clien…" at bounding box center [728, 30] width 1456 height 60
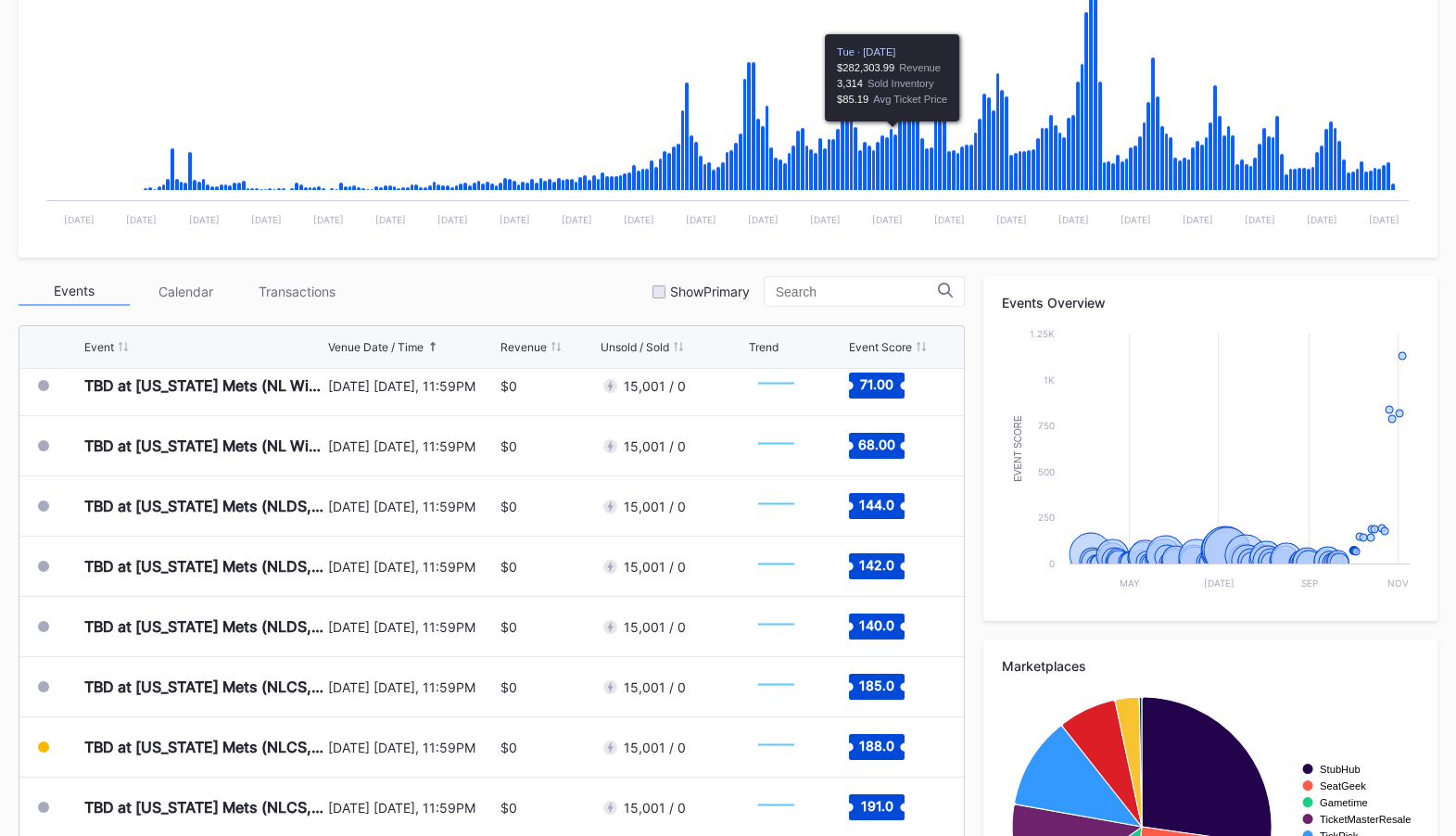
scroll to position [564, 0]
